Goal: Task Accomplishment & Management: Use online tool/utility

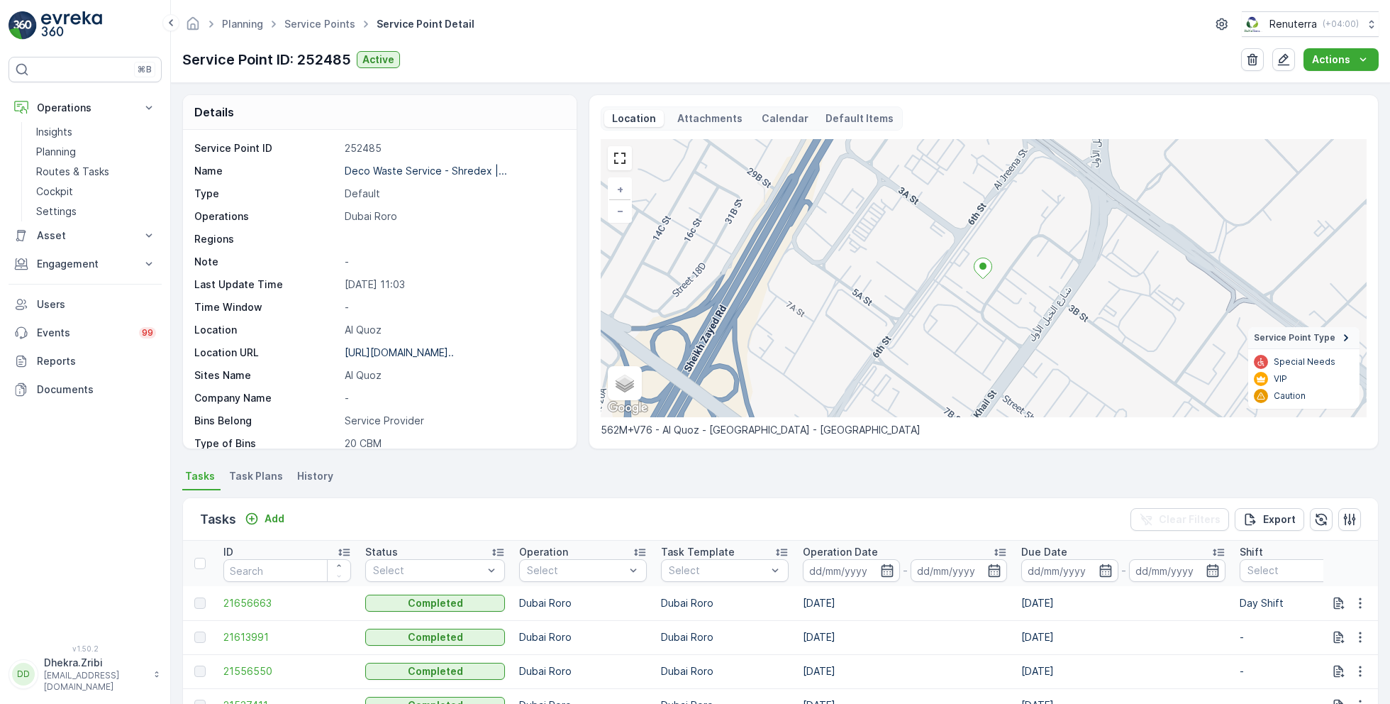
click at [319, 26] on link "Service Points" at bounding box center [319, 24] width 71 height 12
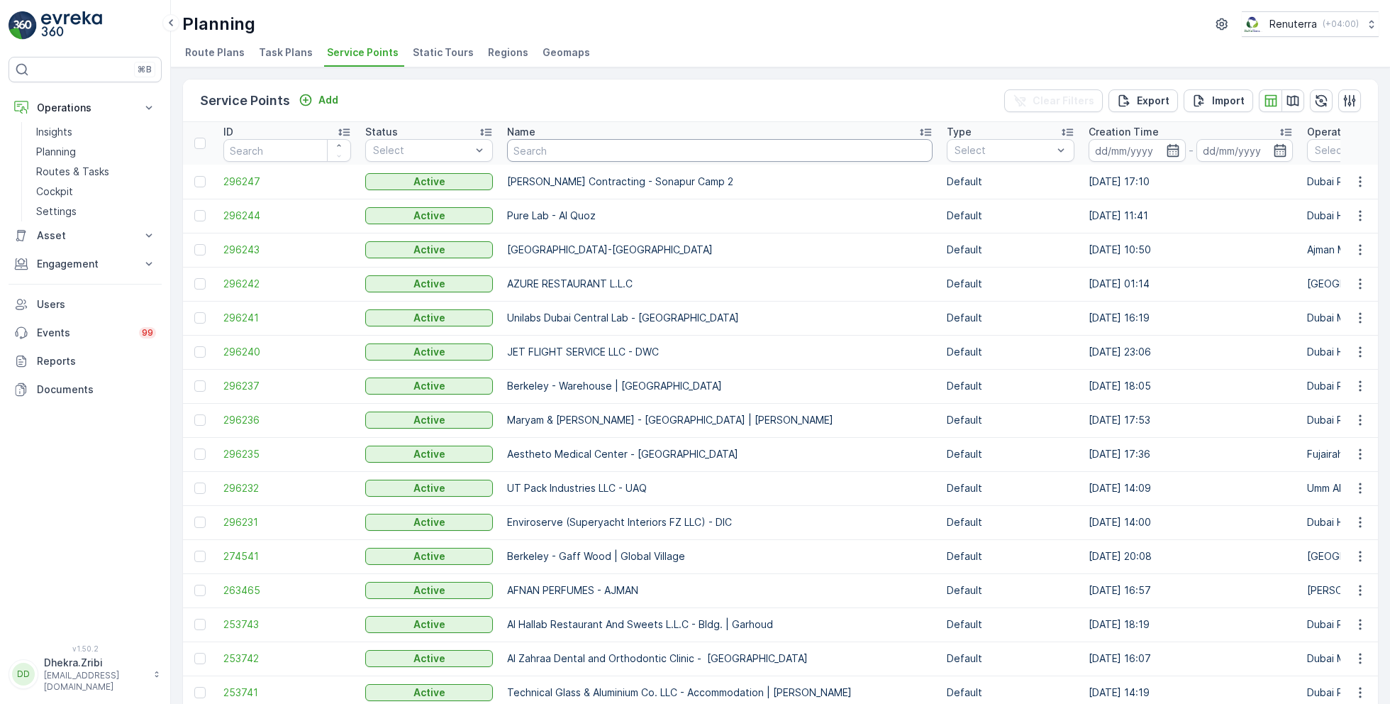
click at [588, 149] on input "text" at bounding box center [720, 150] width 426 height 23
type input "lulul"
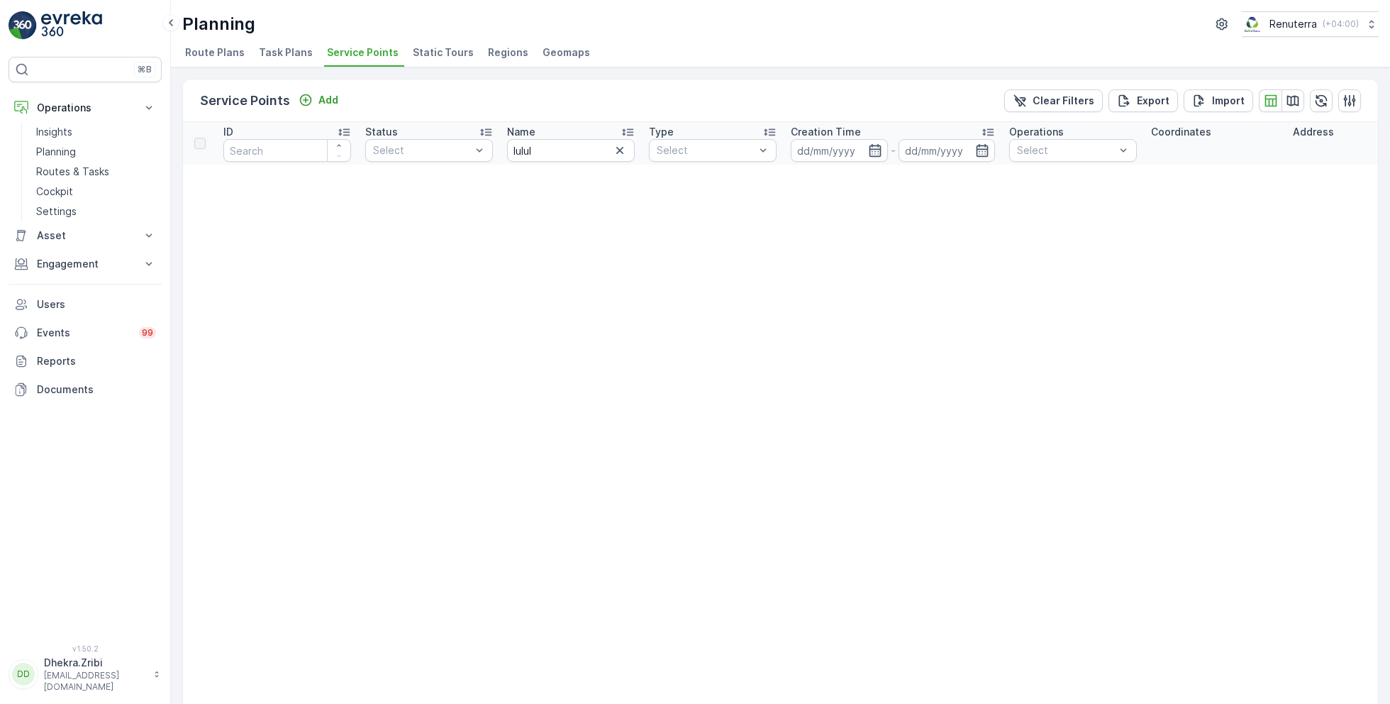
click at [552, 162] on th "Name lulul" at bounding box center [571, 143] width 142 height 43
click at [548, 148] on input "lulul" at bounding box center [571, 150] width 128 height 23
type input "lulu"
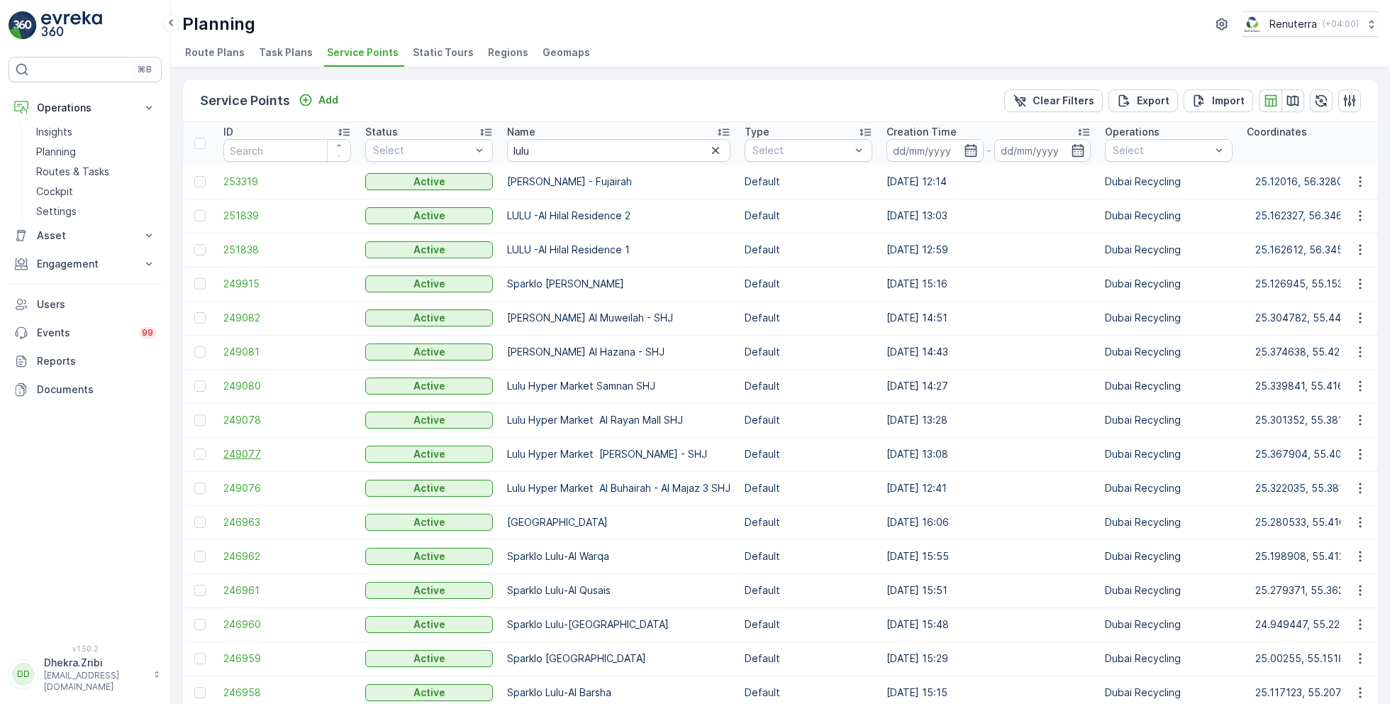
click at [231, 450] on span "249077" at bounding box center [287, 454] width 128 height 14
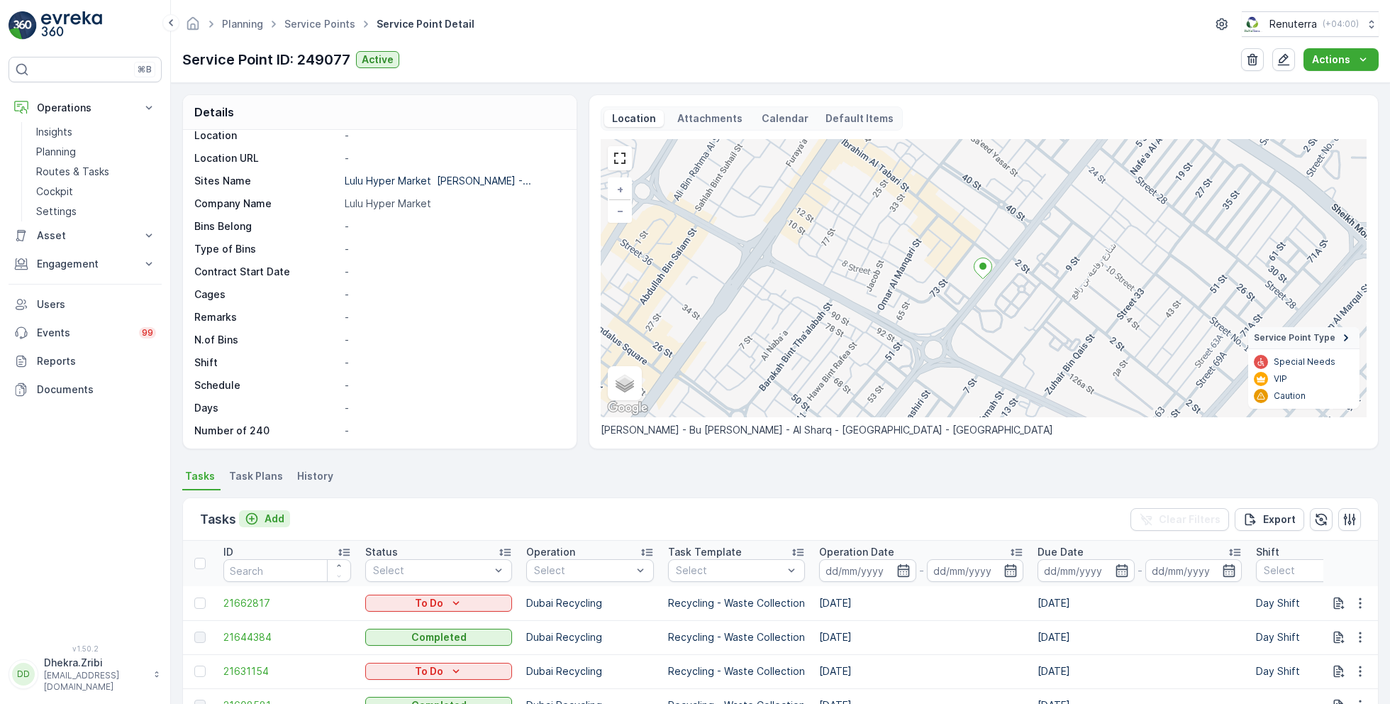
click at [268, 514] on p "Add" at bounding box center [275, 518] width 20 height 14
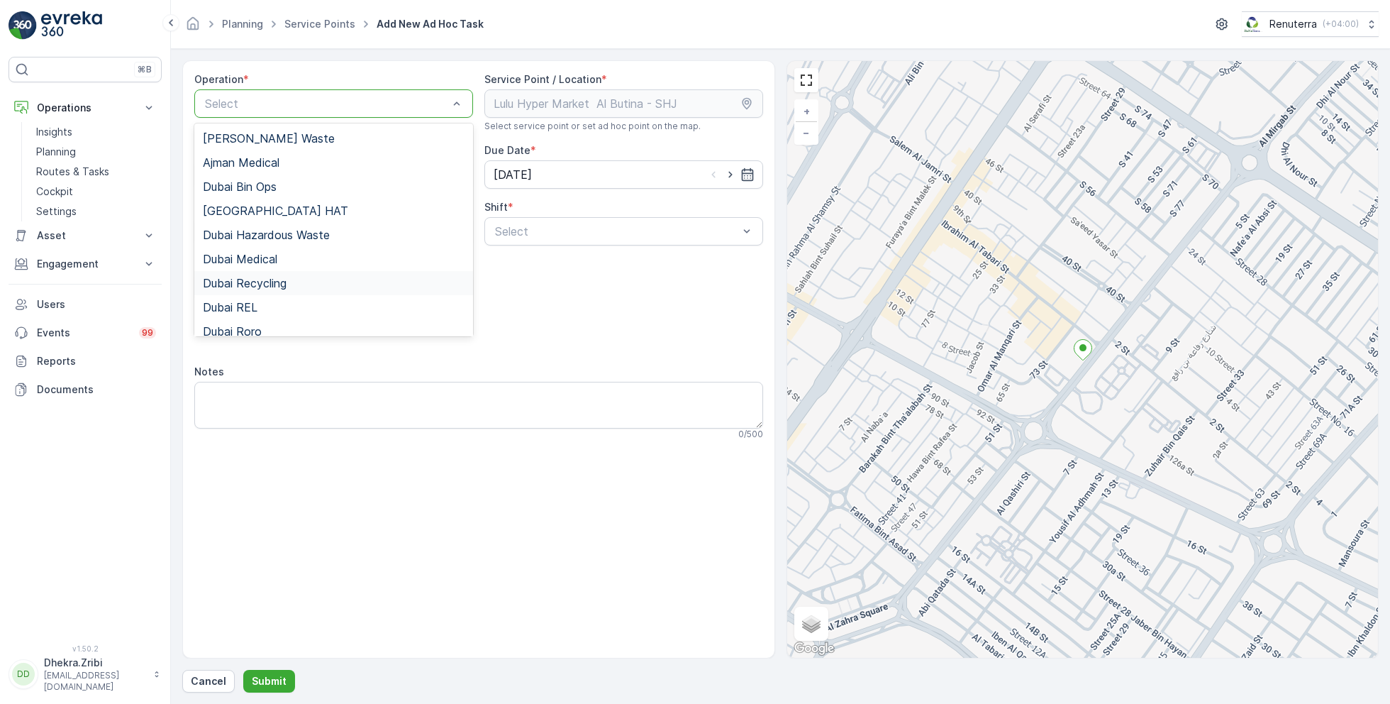
click at [265, 282] on span "Dubai Recycling" at bounding box center [245, 283] width 84 height 13
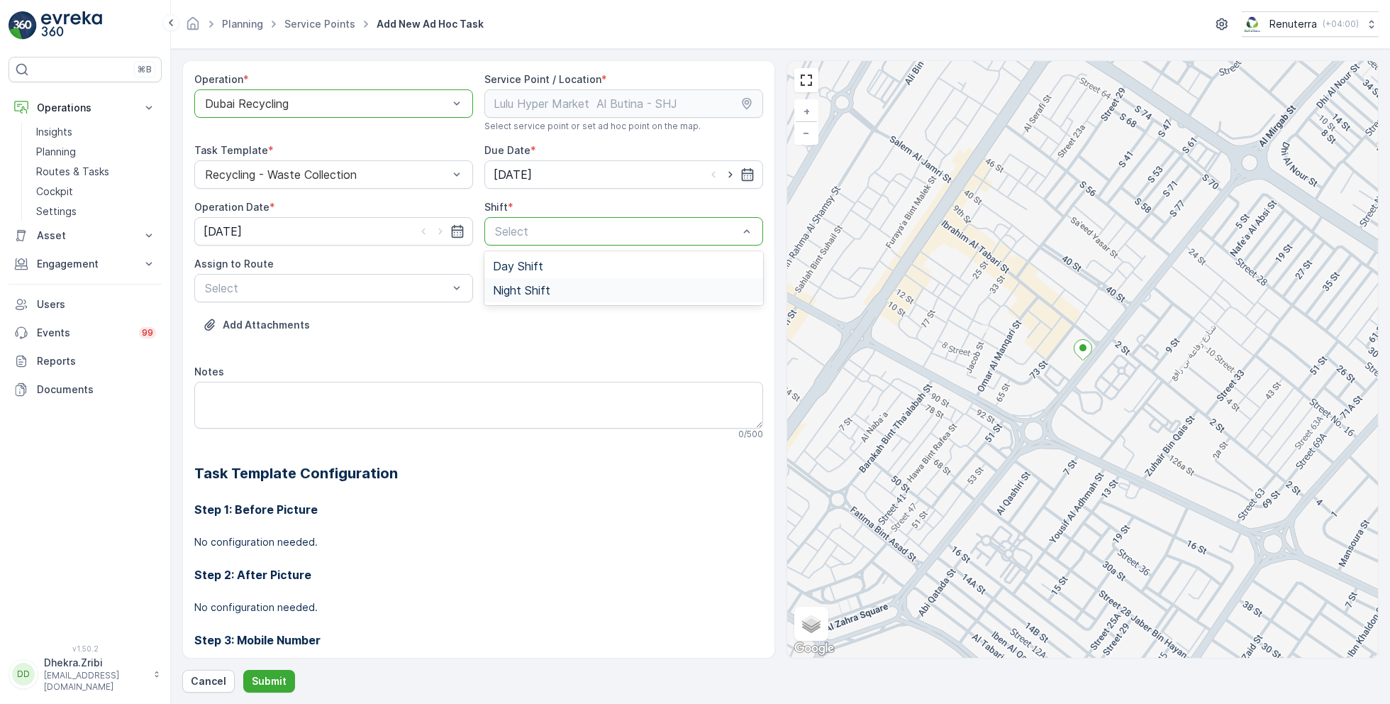
click at [502, 292] on span "Night Shift" at bounding box center [521, 290] width 57 height 13
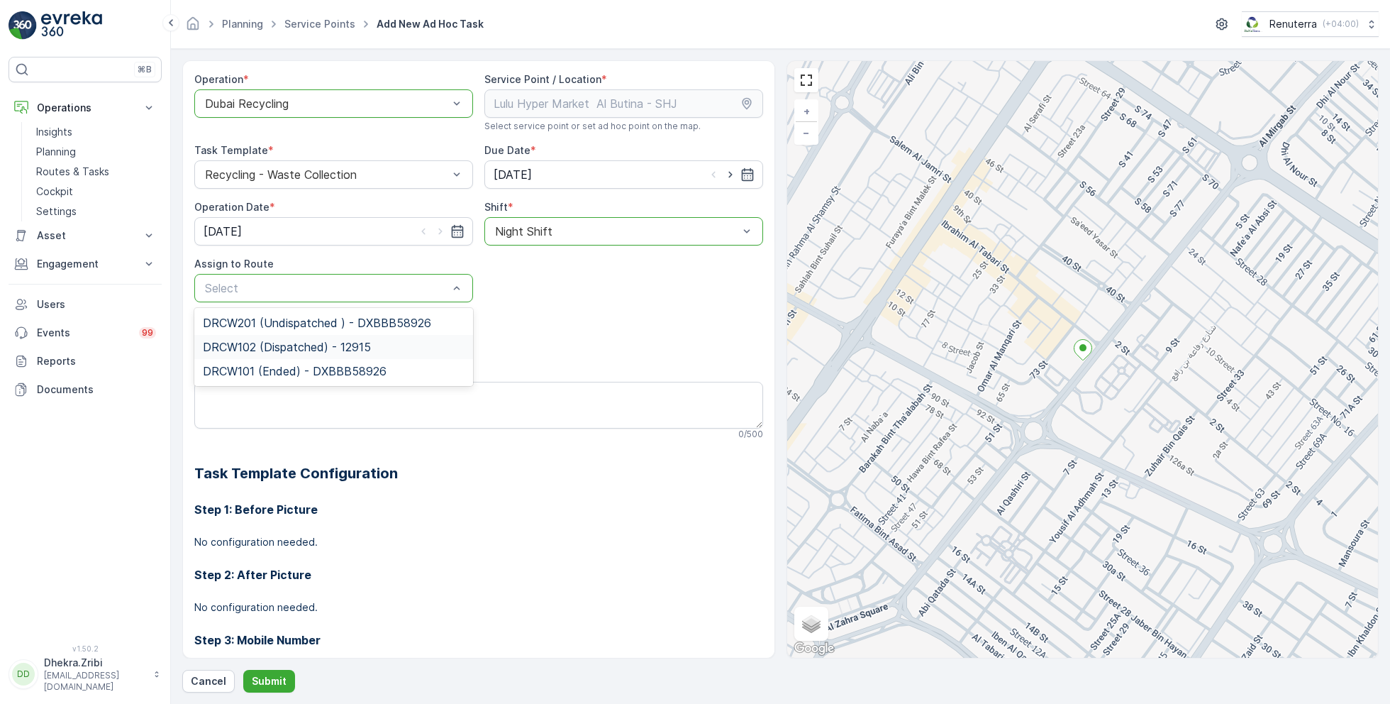
click at [282, 347] on span "DRCW102 (Dispatched) - 12915" at bounding box center [287, 347] width 168 height 13
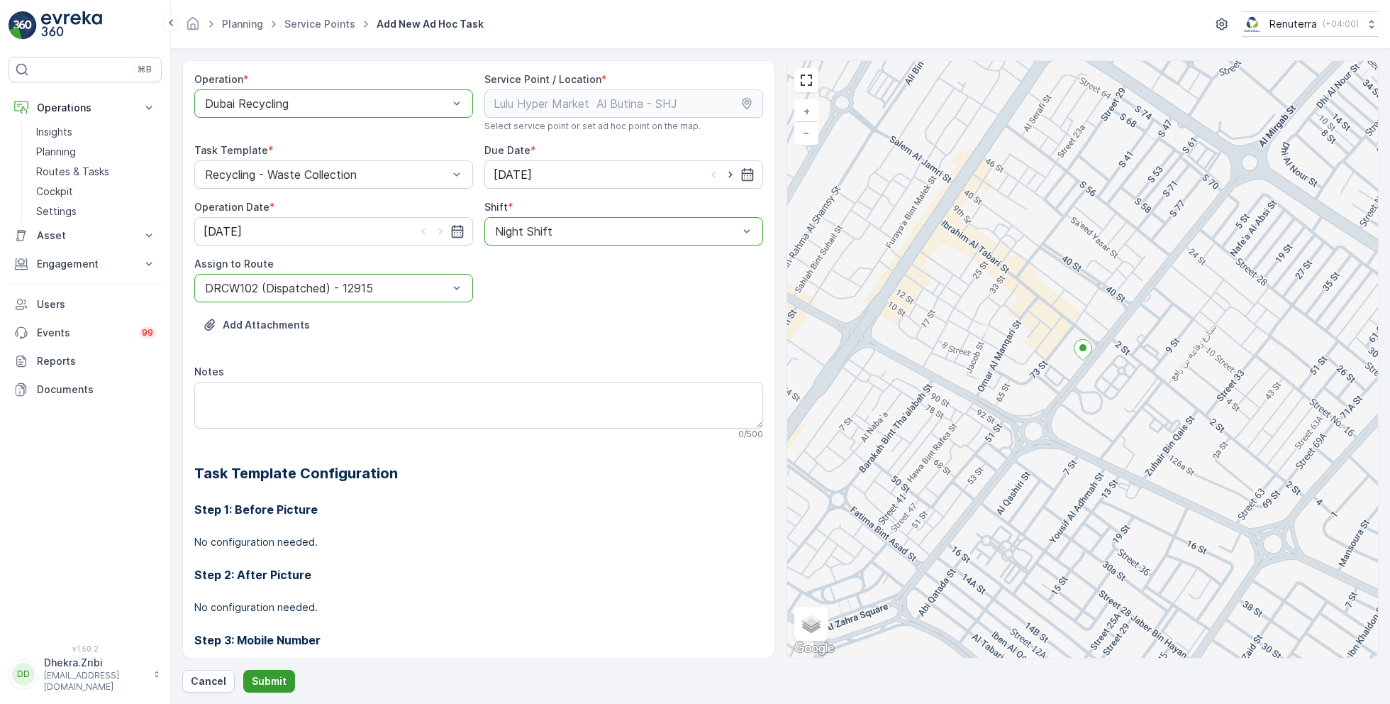
click at [269, 670] on button "Submit" at bounding box center [269, 681] width 52 height 23
